Goal: Task Accomplishment & Management: Use online tool/utility

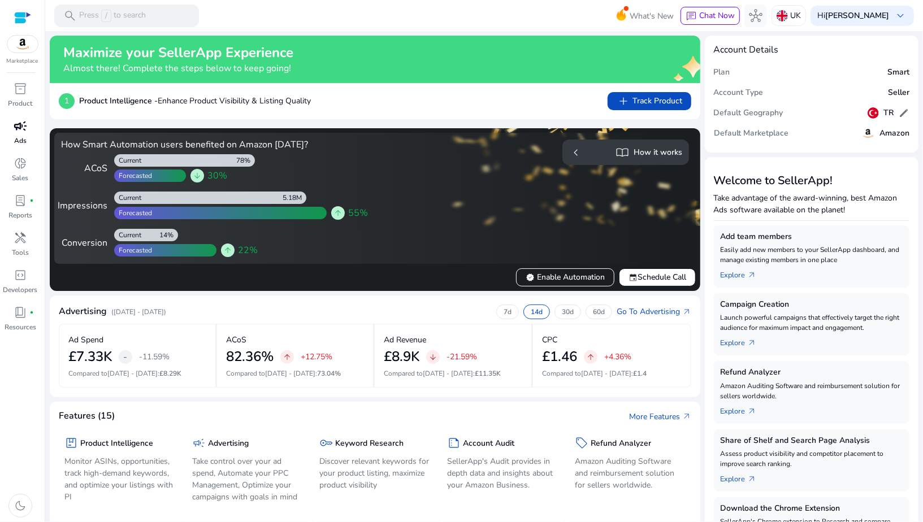
click at [20, 129] on span "campaign" at bounding box center [21, 126] width 14 height 14
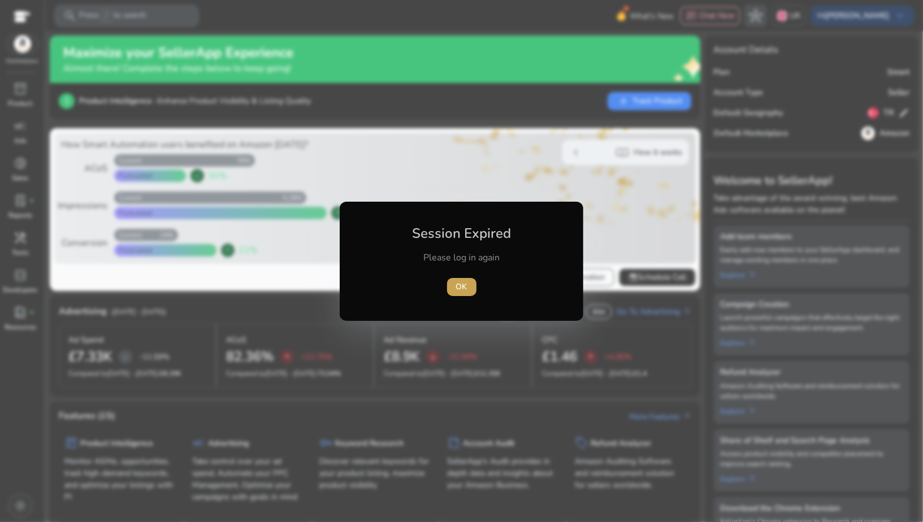
click at [464, 283] on span "OK" at bounding box center [461, 287] width 11 height 12
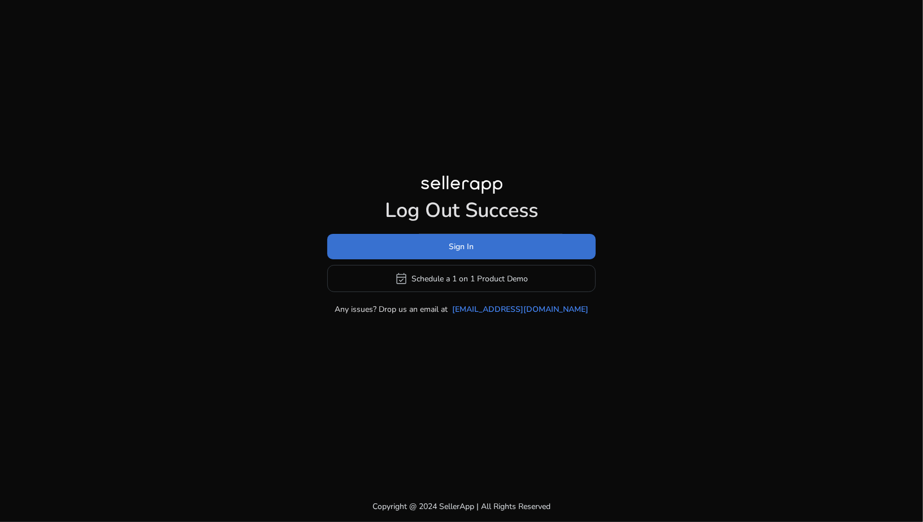
click at [436, 244] on span at bounding box center [461, 246] width 268 height 27
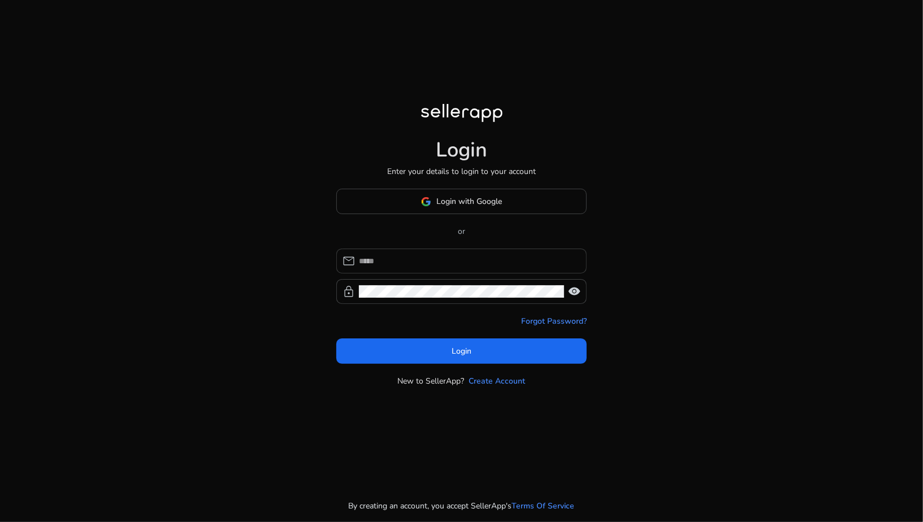
click at [434, 259] on input at bounding box center [468, 261] width 219 height 12
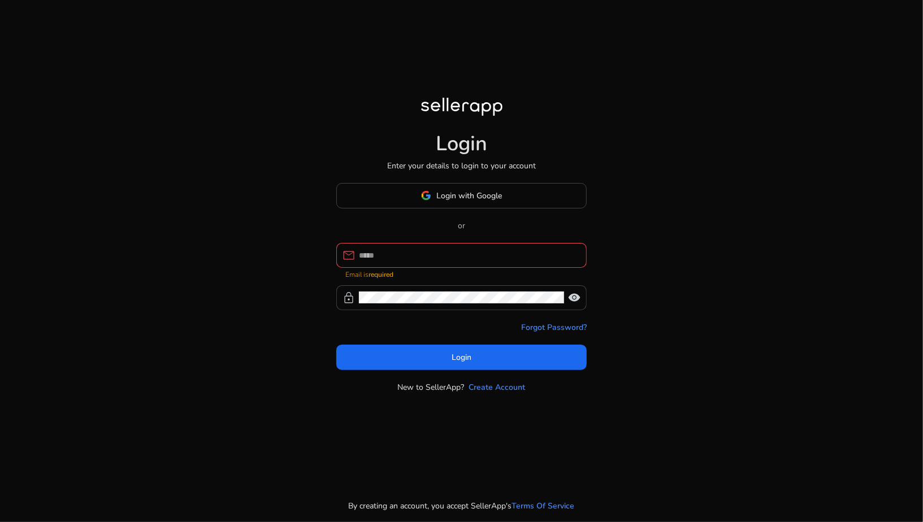
type input "**********"
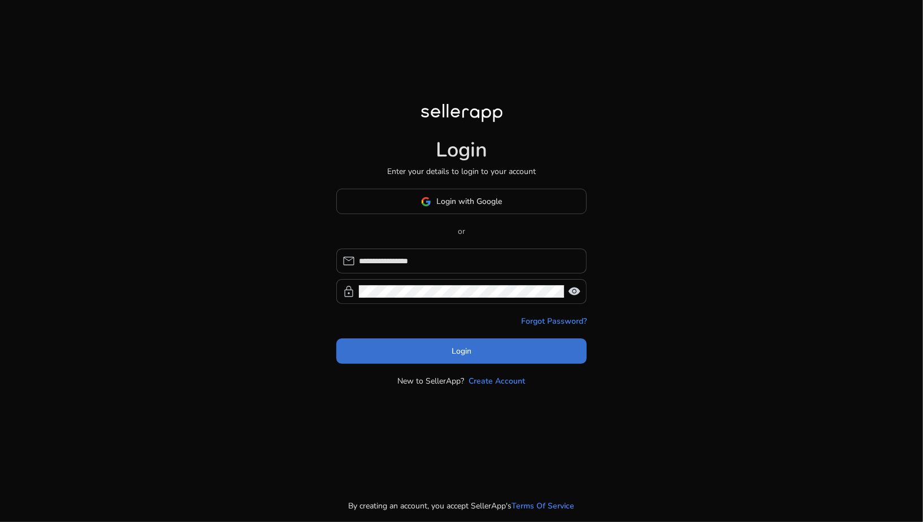
click at [471, 346] on span at bounding box center [461, 351] width 250 height 27
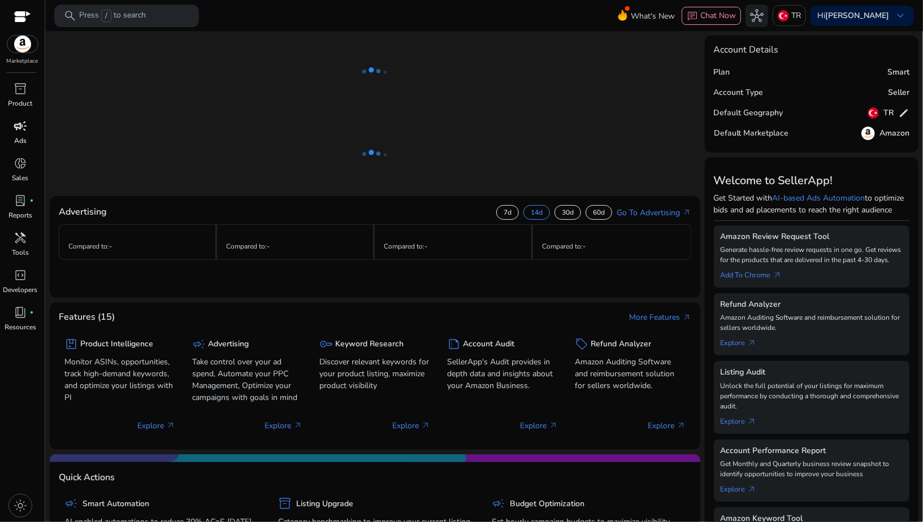
click at [21, 136] on p "Ads" at bounding box center [20, 141] width 12 height 10
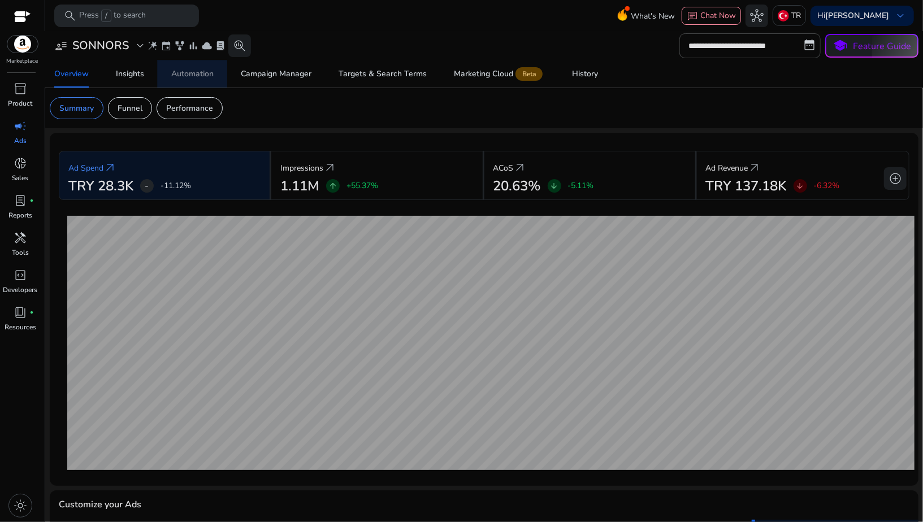
click at [189, 77] on div "Automation" at bounding box center [192, 74] width 42 height 8
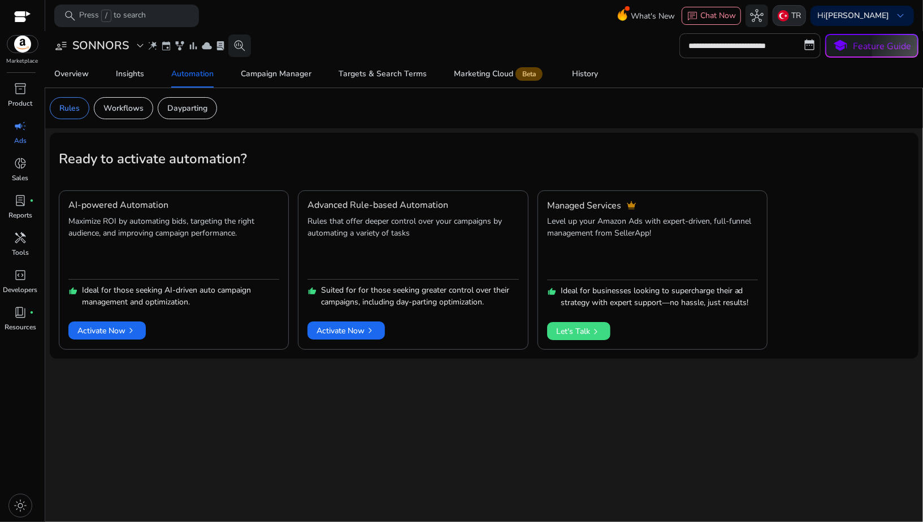
click at [801, 15] on p "TR" at bounding box center [796, 16] width 10 height 20
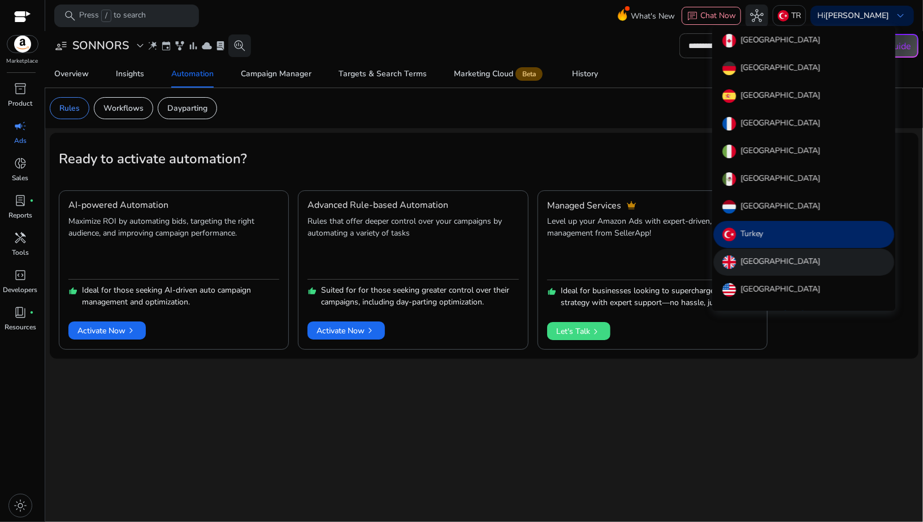
scroll to position [14, 0]
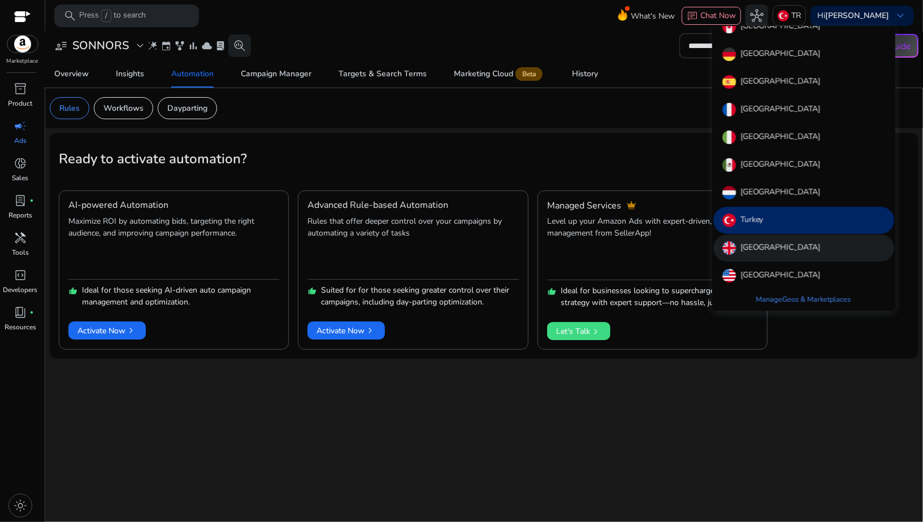
click at [752, 247] on p "[GEOGRAPHIC_DATA]" at bounding box center [780, 248] width 80 height 14
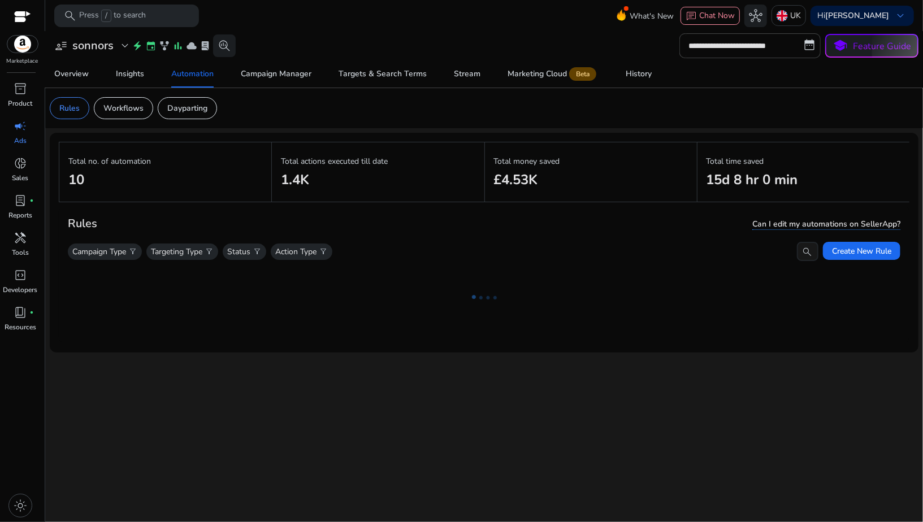
click at [69, 108] on p "Rules" at bounding box center [69, 108] width 20 height 12
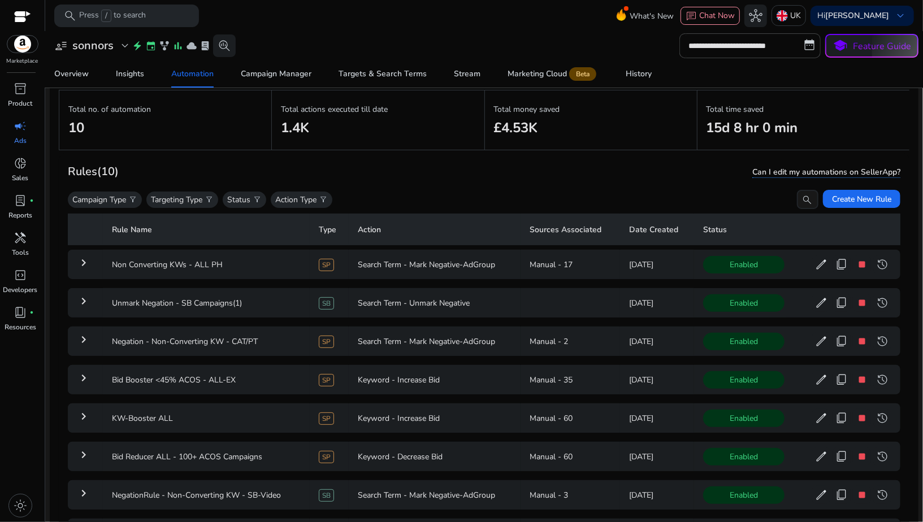
scroll to position [81, 0]
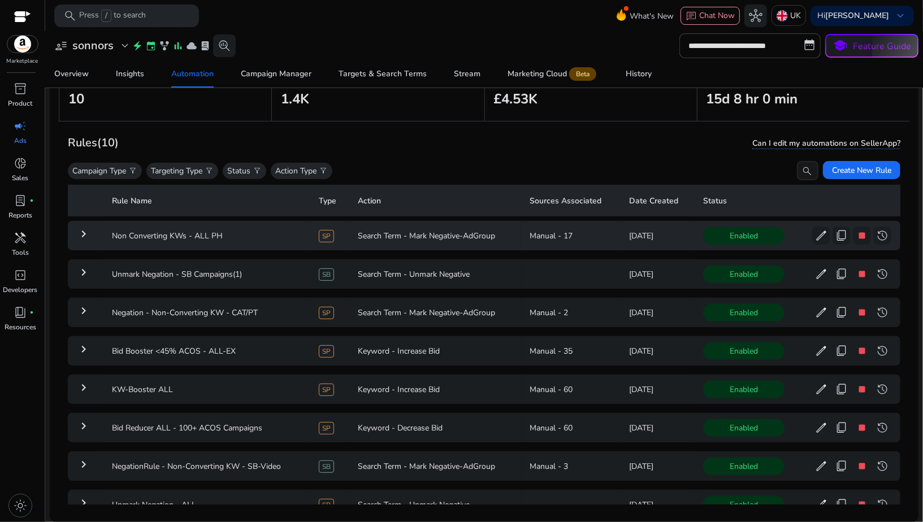
click at [85, 230] on mat-icon "keyboard_arrow_right" at bounding box center [84, 234] width 14 height 14
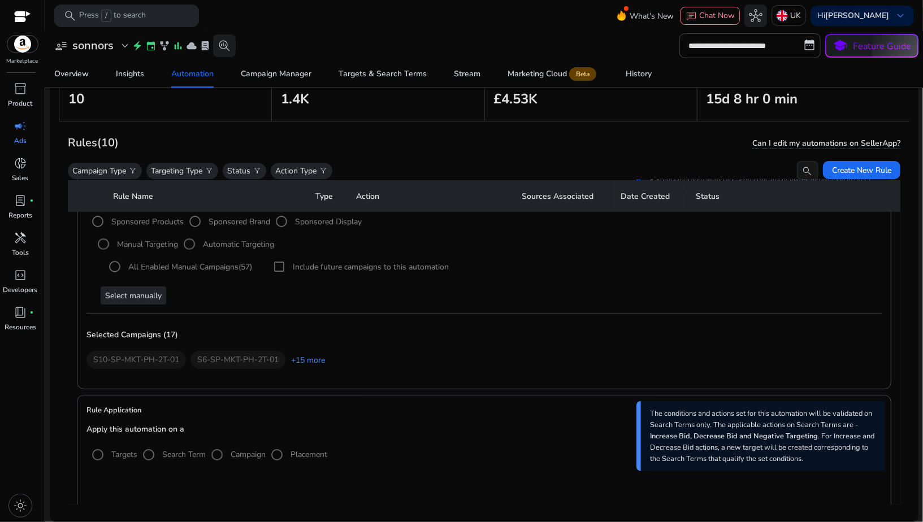
scroll to position [146, 0]
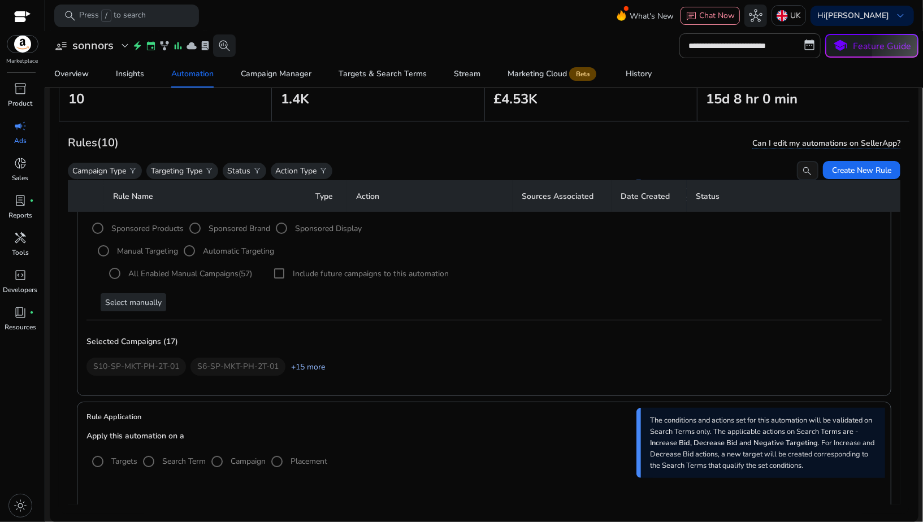
click at [299, 364] on link "+15 more" at bounding box center [305, 367] width 40 height 12
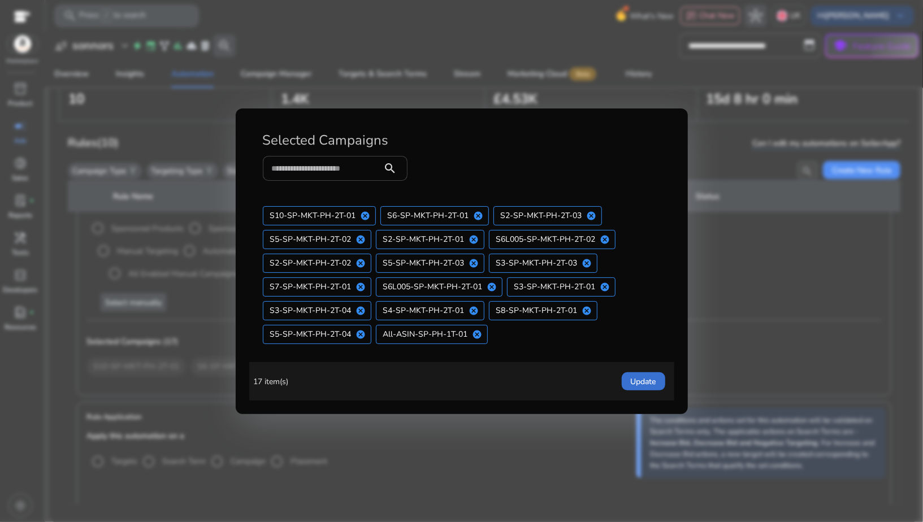
click at [634, 385] on span "Update" at bounding box center [643, 382] width 25 height 12
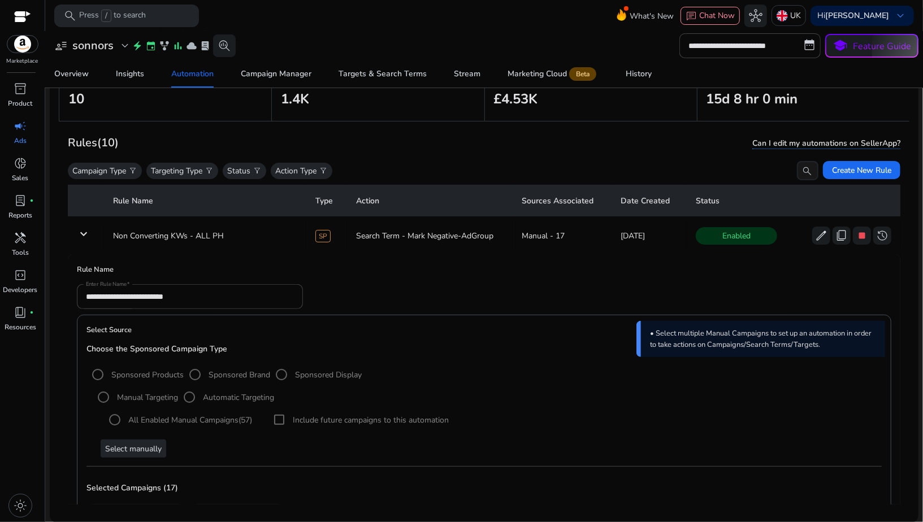
scroll to position [0, 0]
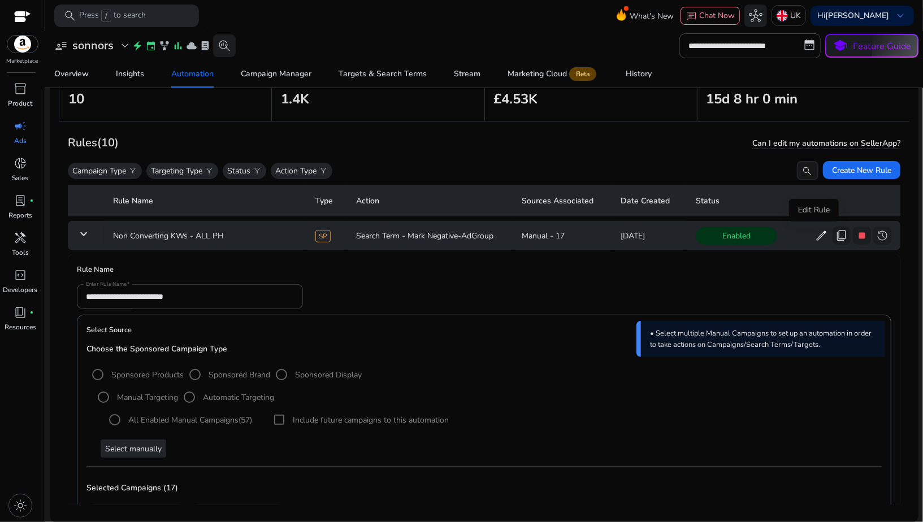
click at [814, 237] on span "edit" at bounding box center [821, 236] width 14 height 14
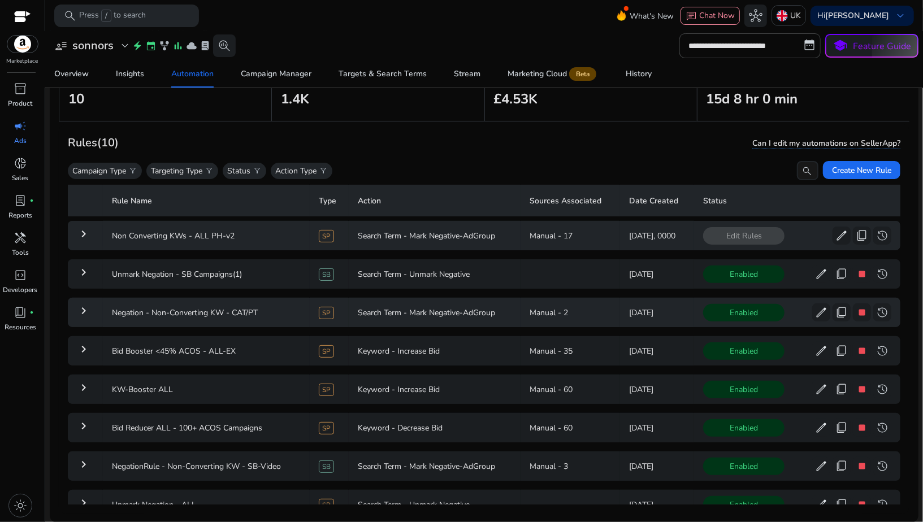
scroll to position [73, 0]
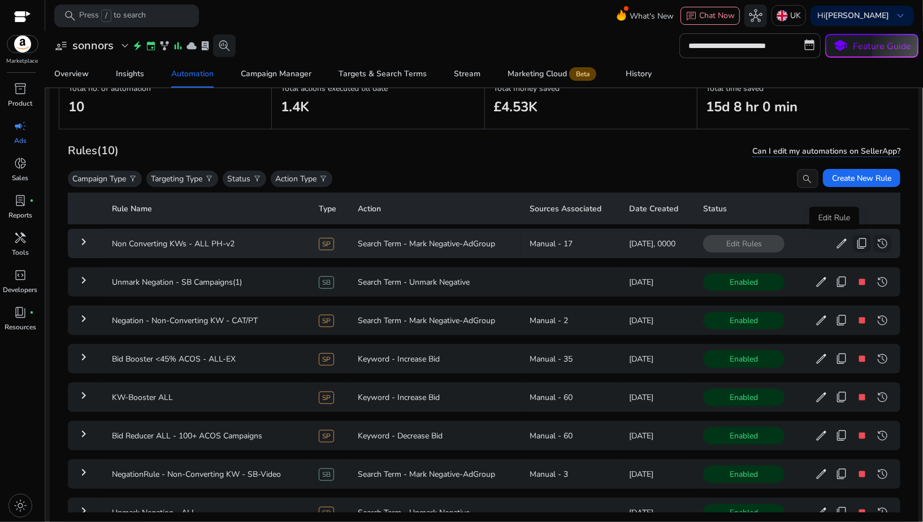
click at [836, 244] on span "edit" at bounding box center [842, 244] width 14 height 14
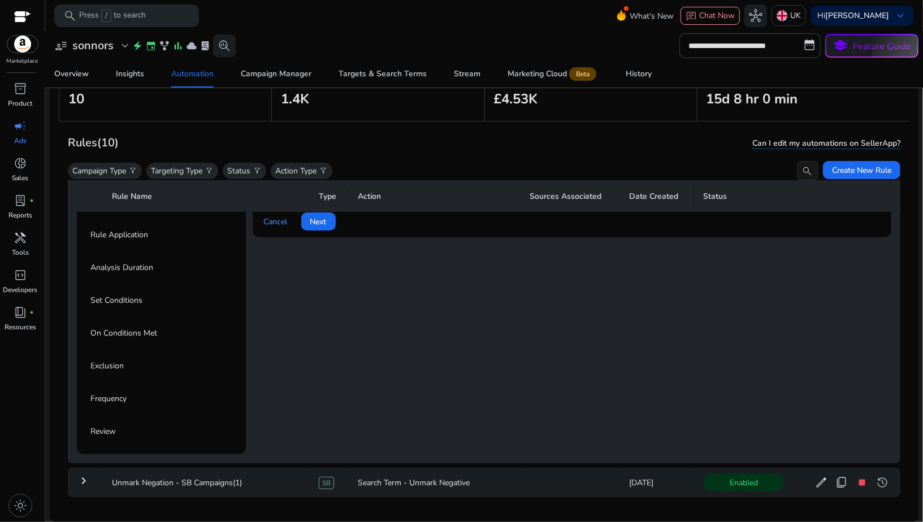
scroll to position [77, 0]
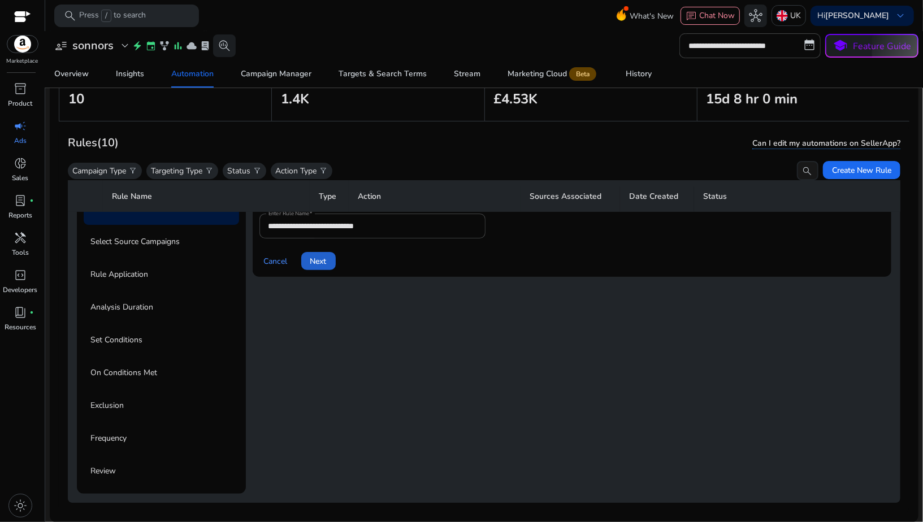
click at [314, 267] on span at bounding box center [318, 261] width 34 height 27
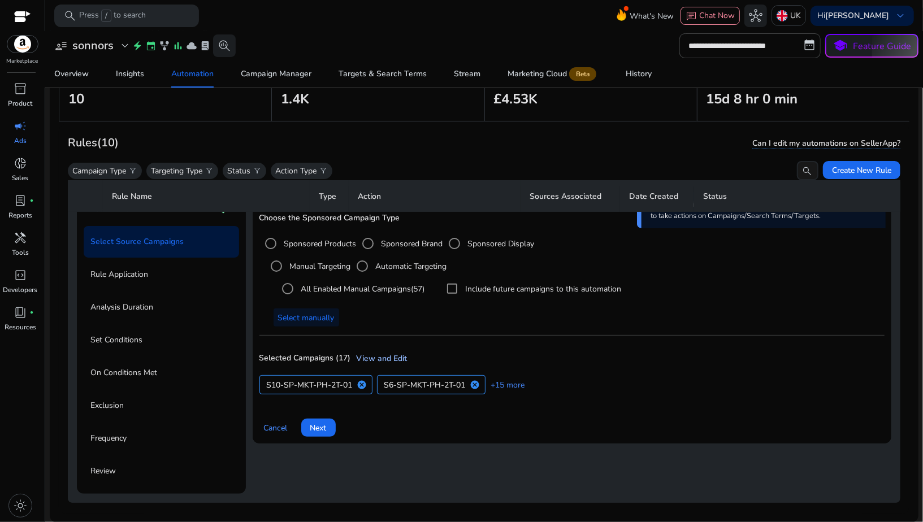
click at [388, 360] on link "View and Edit" at bounding box center [379, 359] width 57 height 12
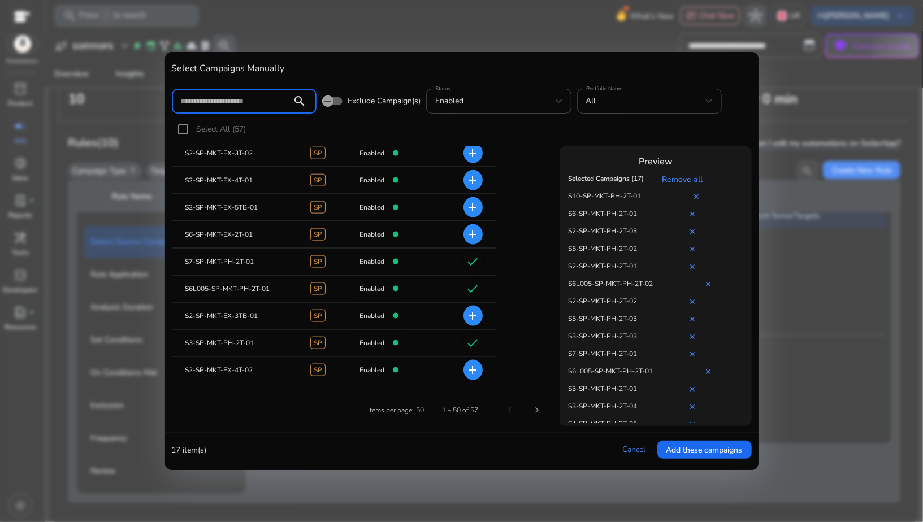
scroll to position [1047, 0]
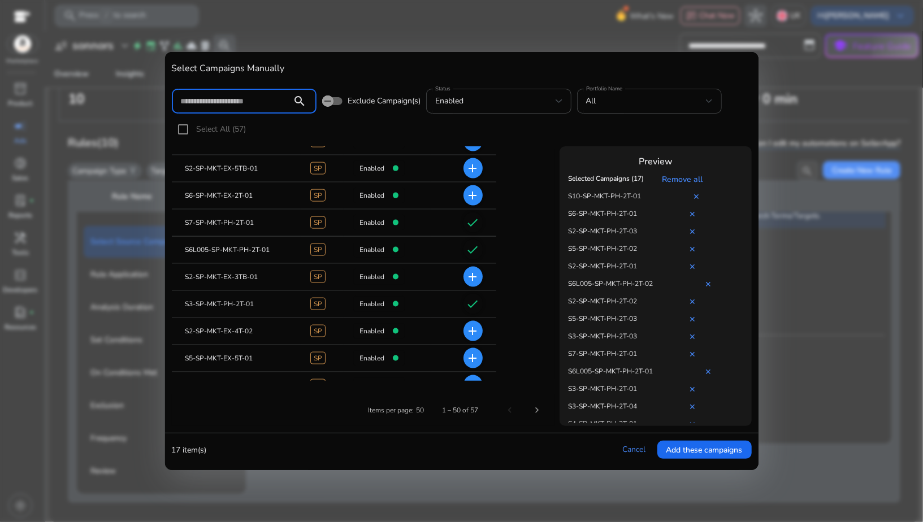
click at [470, 250] on mat-icon "check" at bounding box center [473, 250] width 14 height 14
click at [477, 254] on mat-icon "check" at bounding box center [473, 250] width 14 height 14
click at [255, 251] on mat-cell "S6L005-SP-MKT-PH-2T-01" at bounding box center [237, 250] width 130 height 27
click at [625, 447] on link "Cancel" at bounding box center [634, 449] width 23 height 11
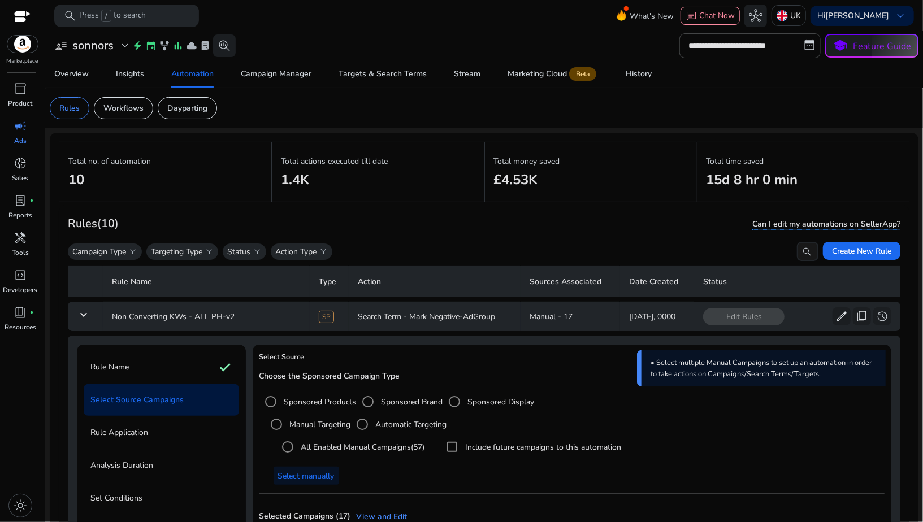
scroll to position [2, 0]
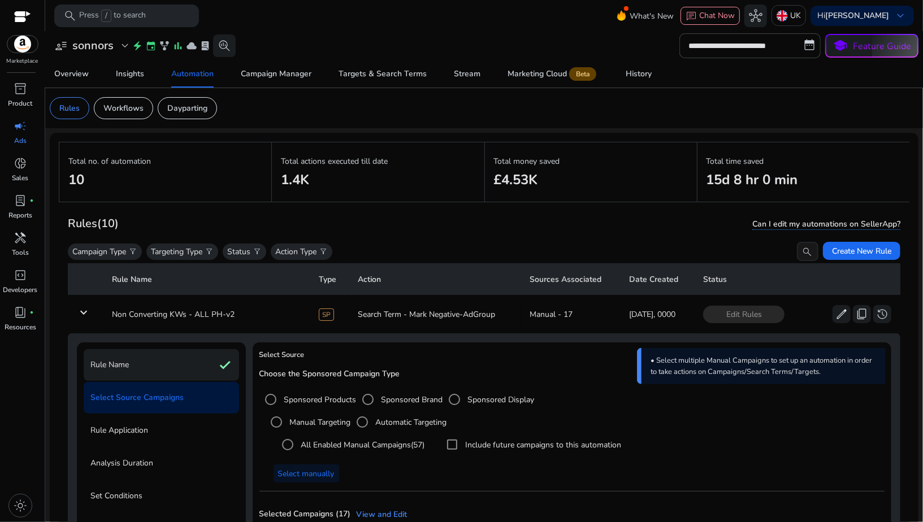
click at [194, 365] on div "Rule Name check" at bounding box center [161, 365] width 155 height 32
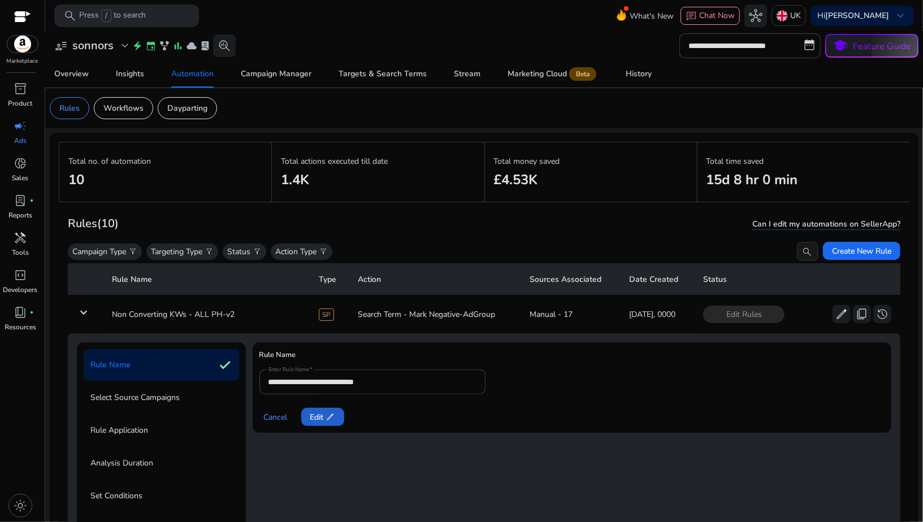
click at [327, 416] on span "edit" at bounding box center [330, 417] width 9 height 9
click at [392, 387] on input "**********" at bounding box center [372, 382] width 208 height 12
type input "**********"
click at [277, 429] on span at bounding box center [275, 416] width 33 height 27
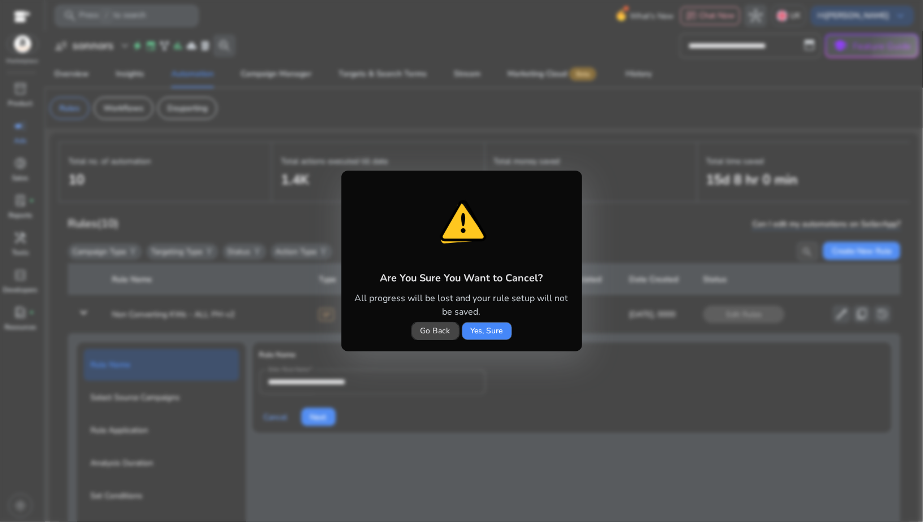
click at [420, 332] on span "Go Back" at bounding box center [435, 331] width 30 height 12
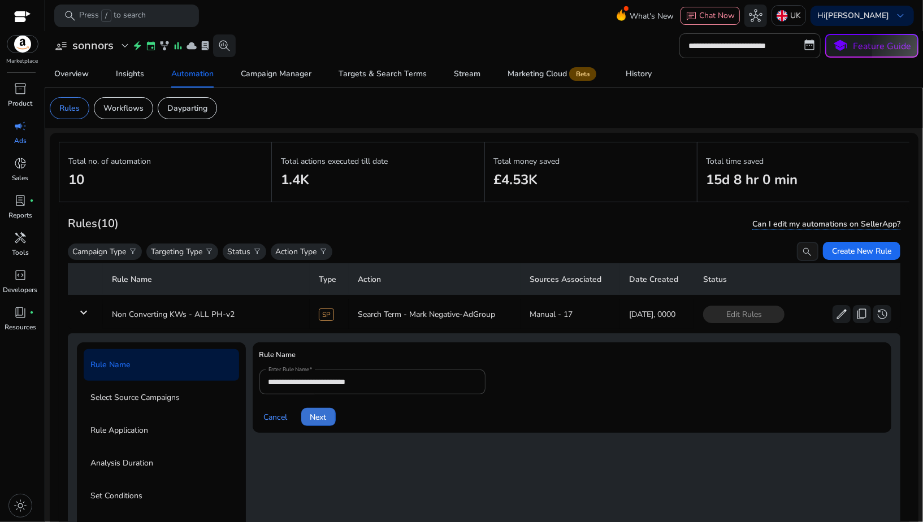
click at [330, 411] on span at bounding box center [318, 416] width 34 height 27
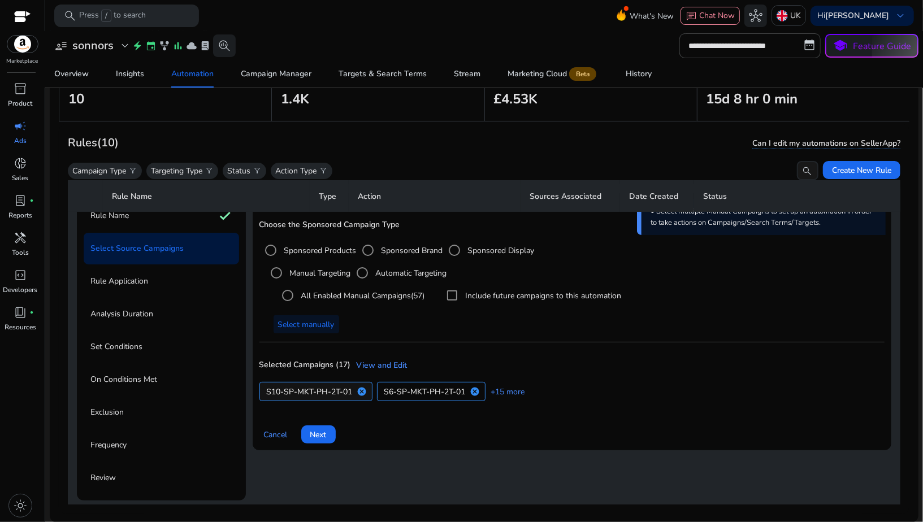
scroll to position [80, 0]
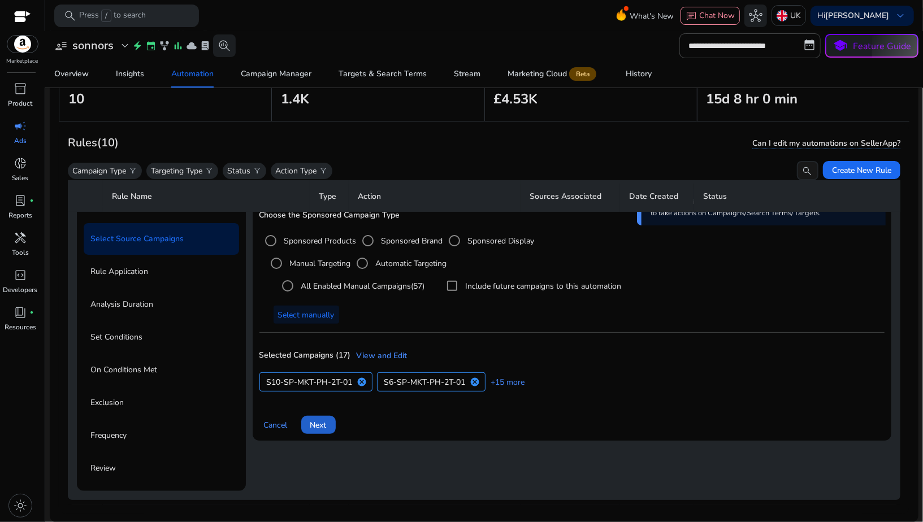
click at [329, 429] on span at bounding box center [318, 424] width 34 height 27
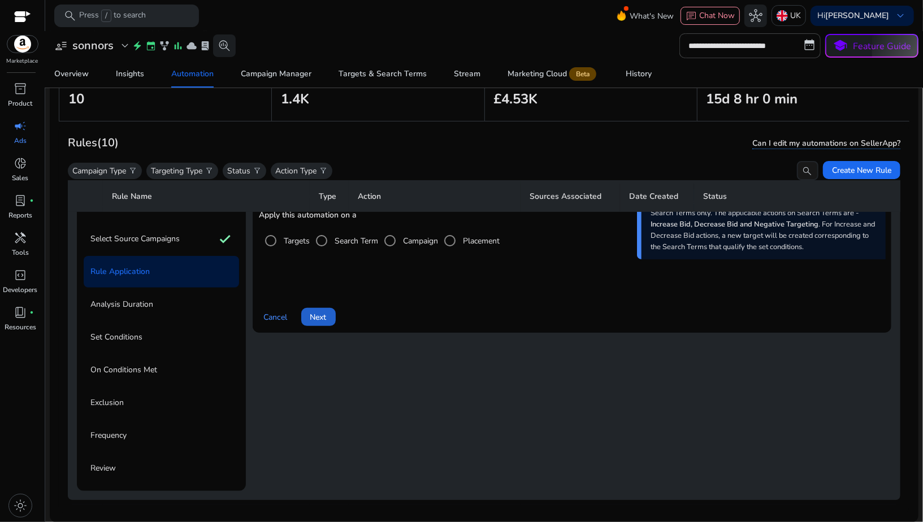
click at [326, 323] on span at bounding box center [318, 316] width 34 height 27
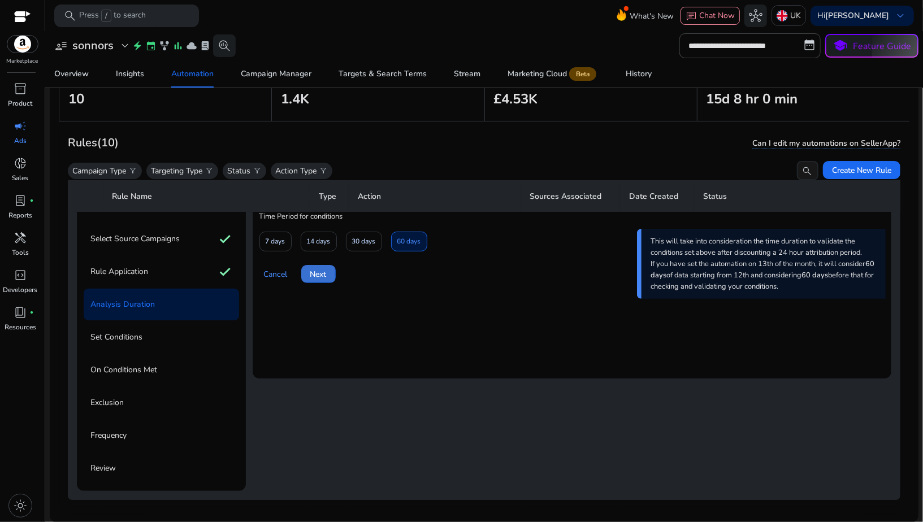
click at [315, 279] on span "Next" at bounding box center [318, 274] width 16 height 12
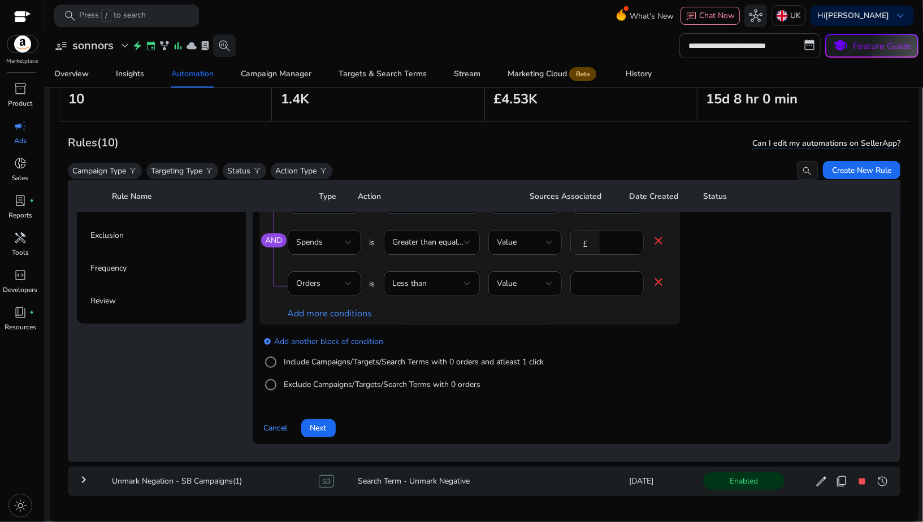
scroll to position [365, 0]
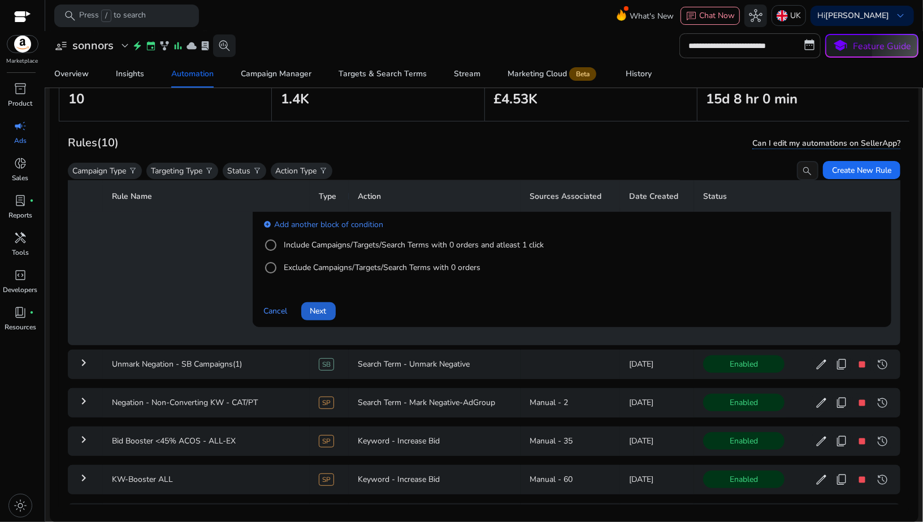
click at [318, 314] on span "Next" at bounding box center [318, 311] width 16 height 12
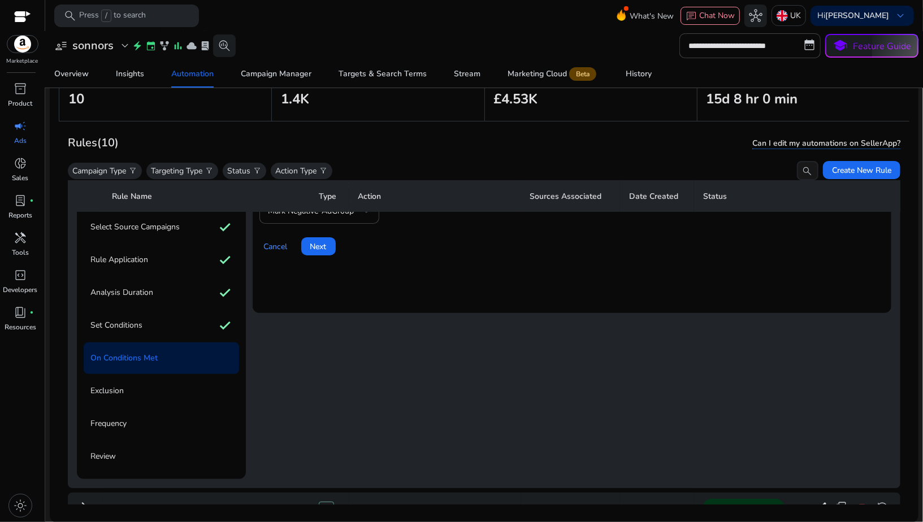
scroll to position [66, 0]
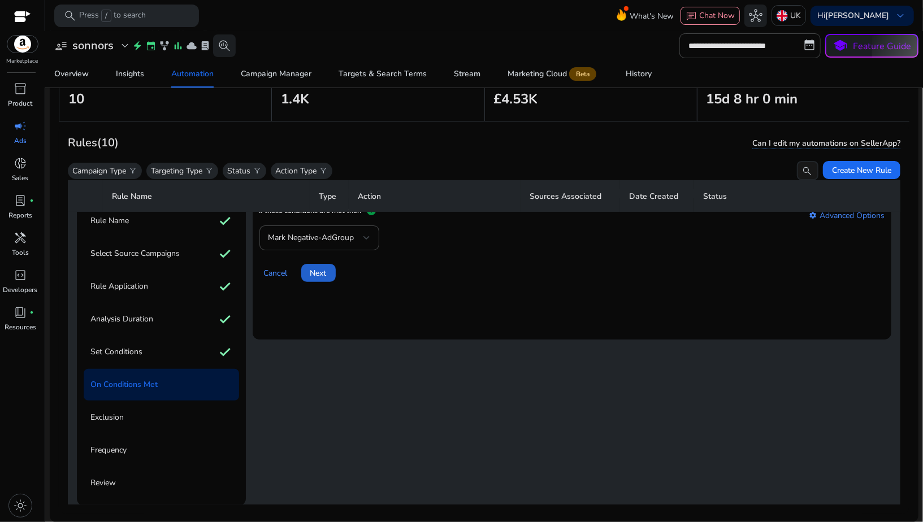
click at [320, 274] on span "Next" at bounding box center [318, 273] width 16 height 12
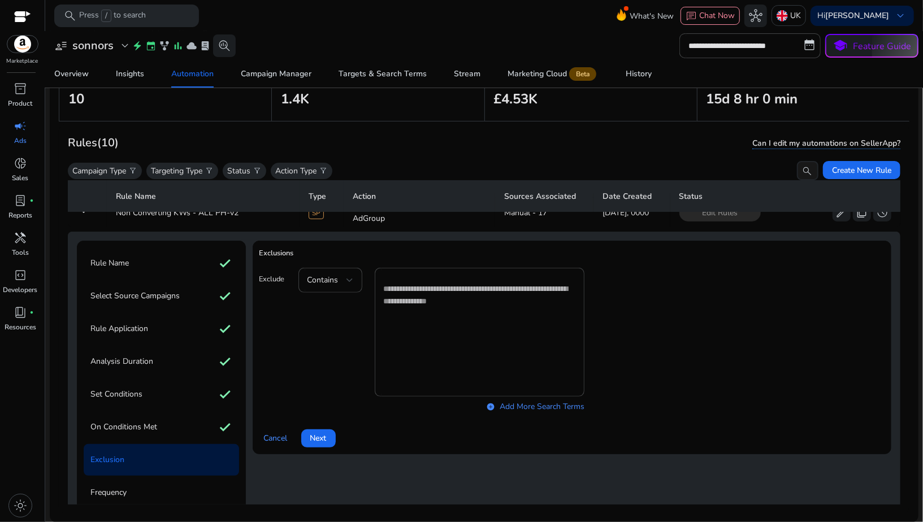
scroll to position [0, 0]
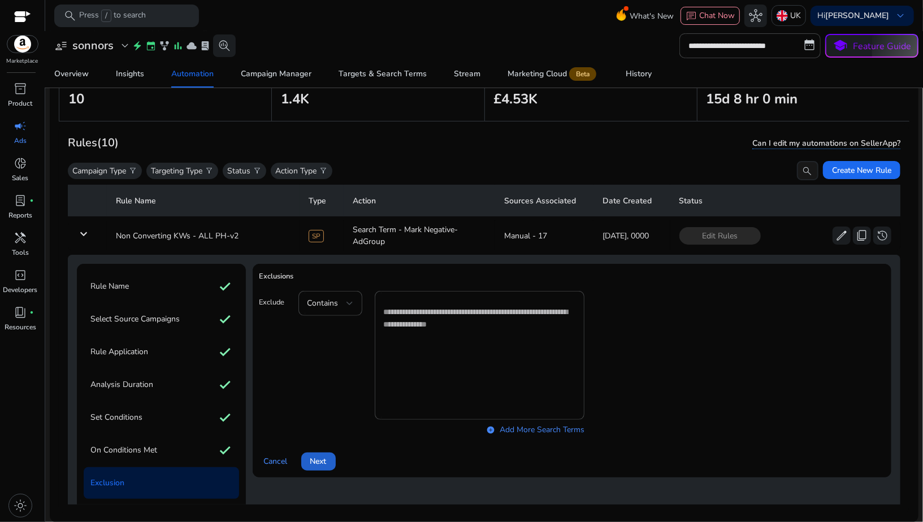
click at [316, 467] on span at bounding box center [318, 461] width 34 height 27
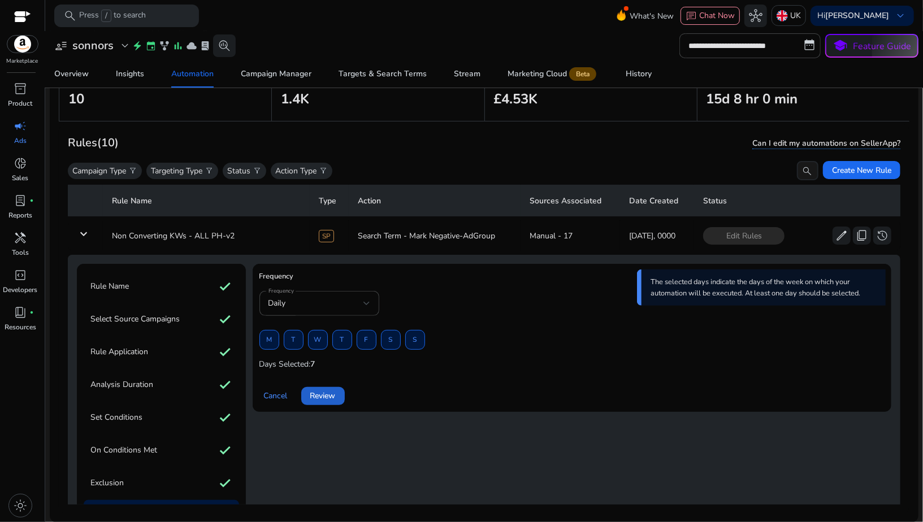
click at [329, 400] on span "Review" at bounding box center [322, 396] width 25 height 12
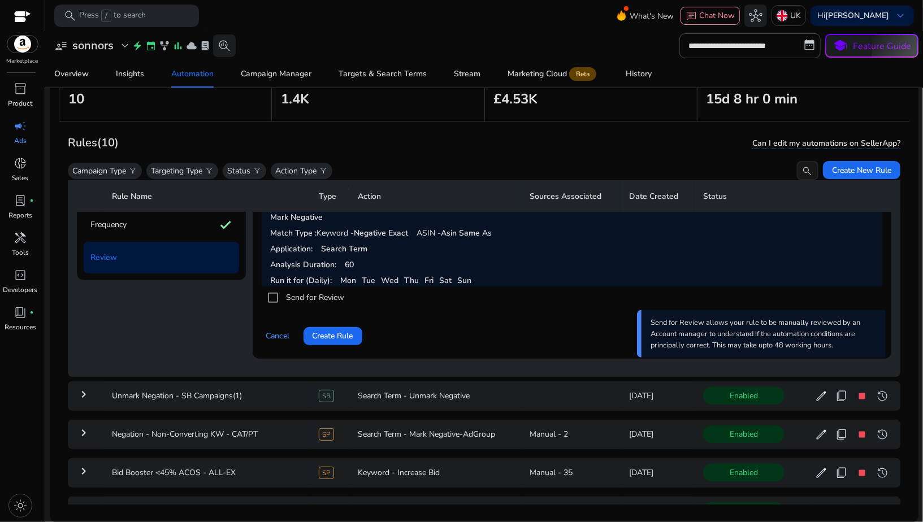
scroll to position [349, 0]
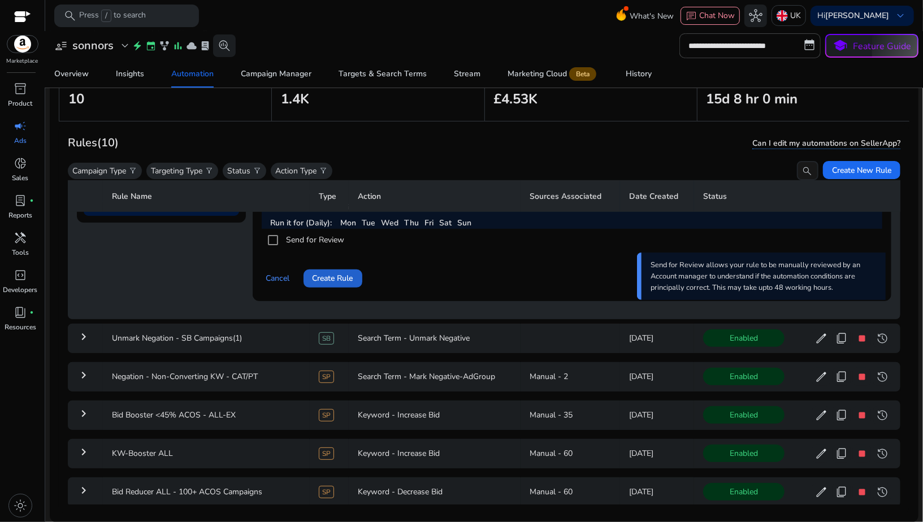
click at [334, 274] on span "Create Rule" at bounding box center [333, 278] width 41 height 12
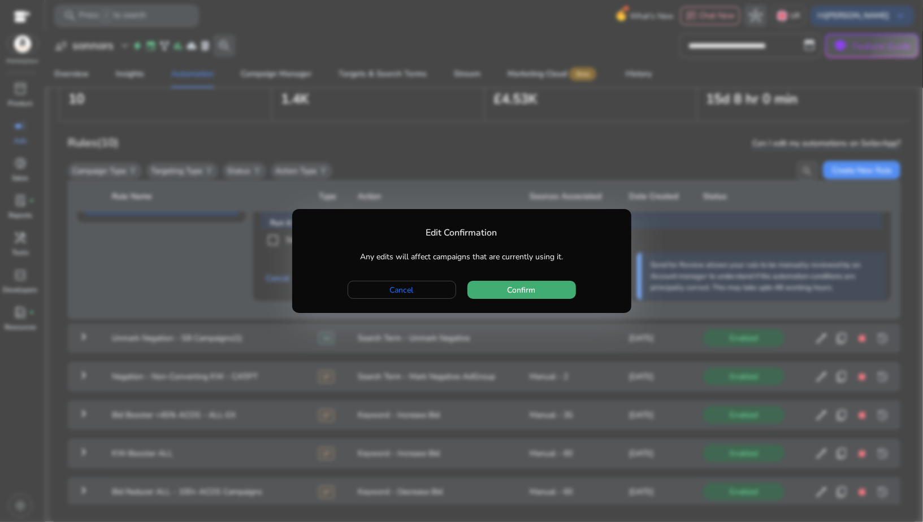
click at [492, 296] on span "button" at bounding box center [521, 289] width 109 height 27
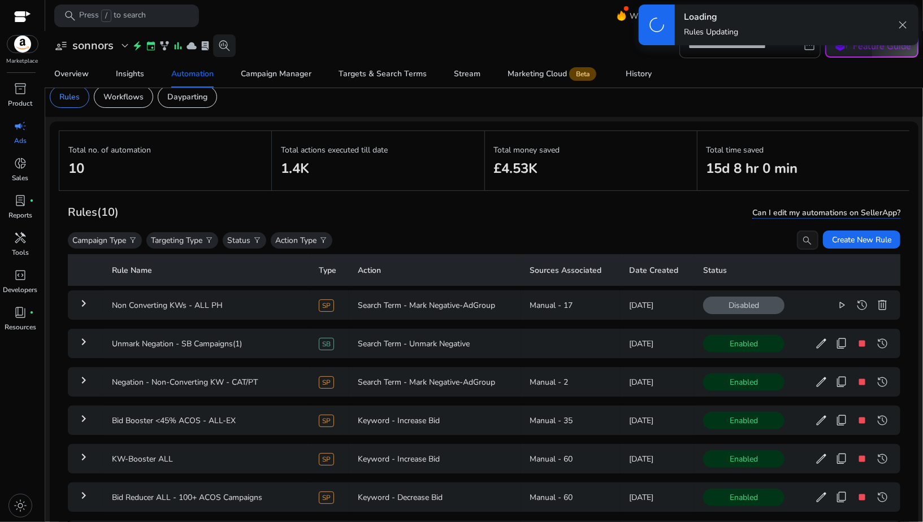
scroll to position [0, 0]
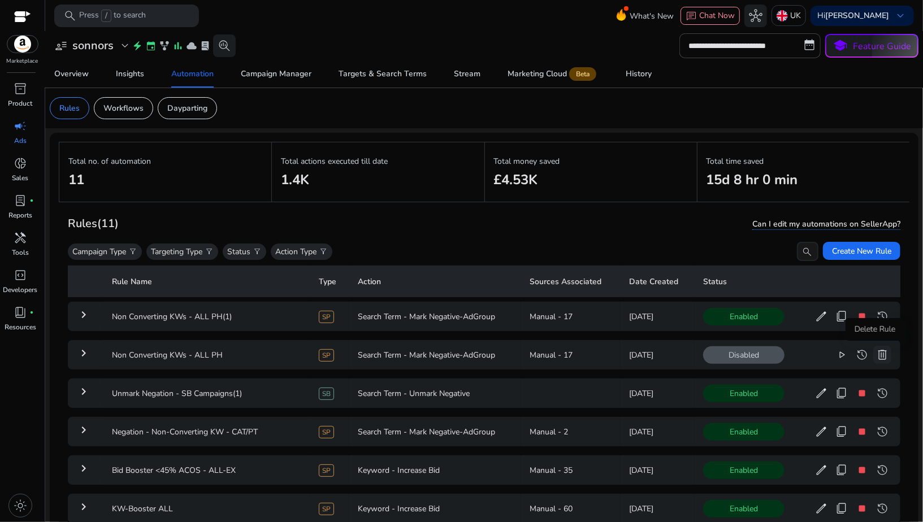
click at [876, 357] on span "delete" at bounding box center [882, 355] width 14 height 14
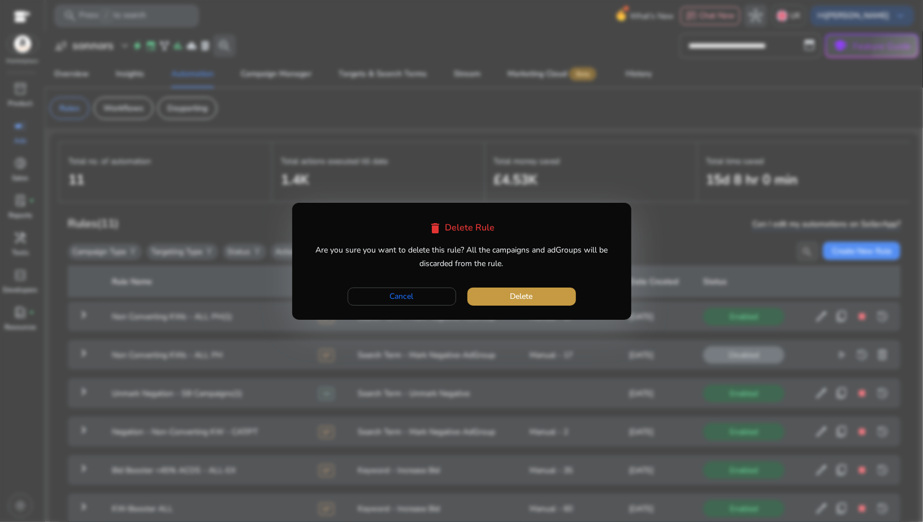
click at [574, 298] on span "button" at bounding box center [521, 296] width 109 height 27
